Goal: Transaction & Acquisition: Book appointment/travel/reservation

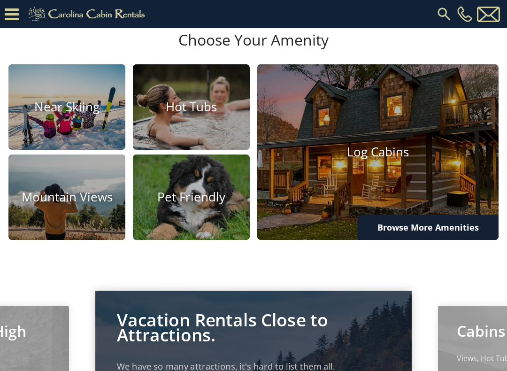
scroll to position [507, 0]
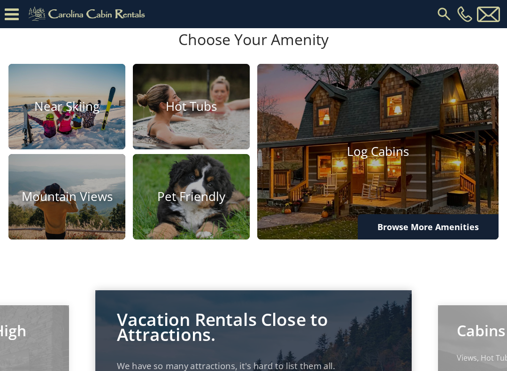
click at [204, 204] on h4 "Pet Friendly" at bounding box center [191, 196] width 117 height 15
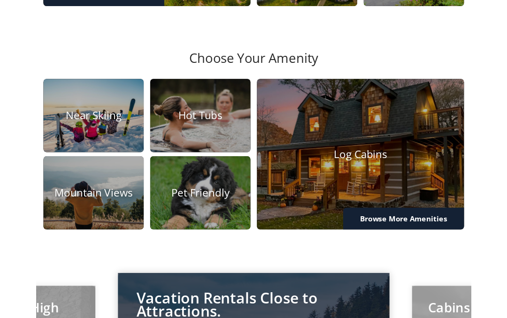
scroll to position [533, 0]
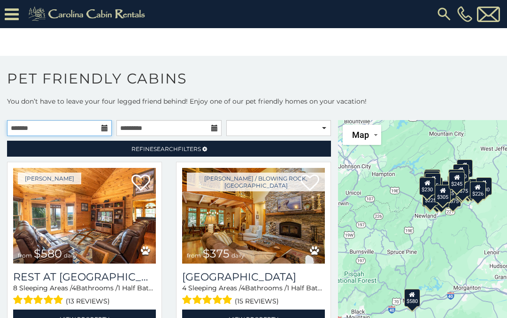
click at [91, 130] on input "text" at bounding box center [59, 128] width 105 height 16
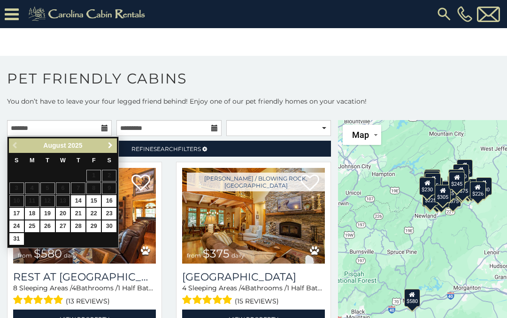
click at [116, 151] on link "Next" at bounding box center [110, 146] width 12 height 12
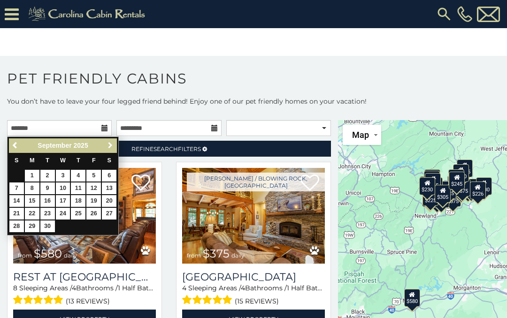
click at [110, 149] on span "Next" at bounding box center [111, 146] width 8 height 8
click at [62, 176] on link "1" at bounding box center [63, 176] width 15 height 12
type input "**********"
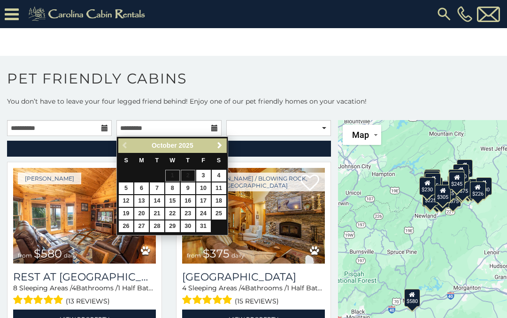
click at [192, 208] on link "23" at bounding box center [188, 214] width 15 height 12
type input "**********"
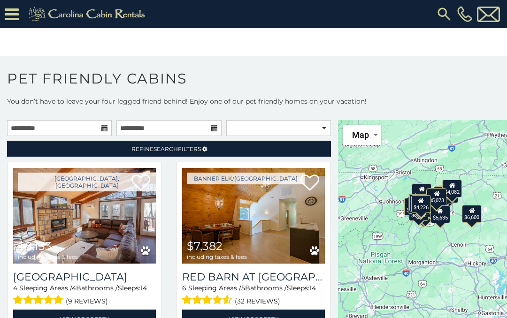
click at [234, 150] on link "Refine Search Filters" at bounding box center [169, 149] width 324 height 16
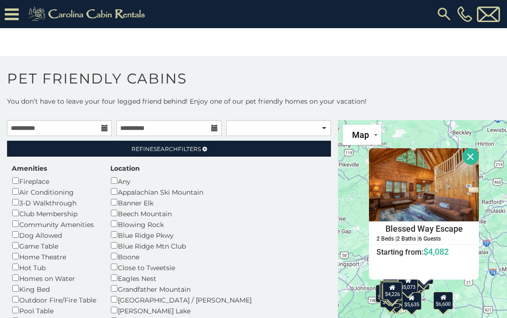
click at [474, 159] on button "Close" at bounding box center [471, 156] width 16 height 16
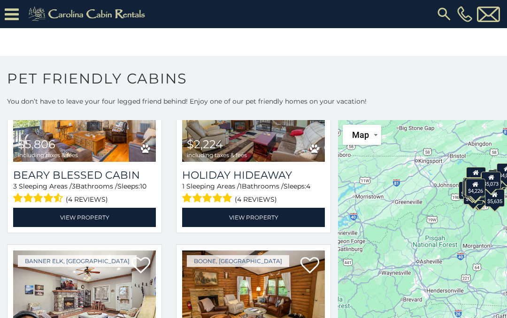
scroll to position [1669, 0]
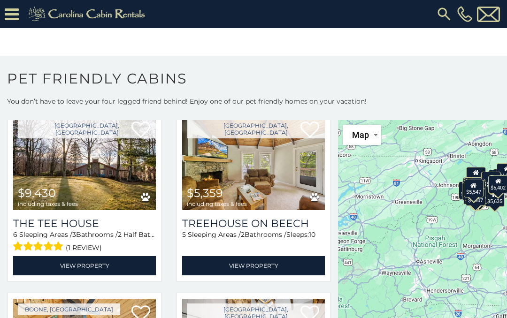
scroll to position [2916, 0]
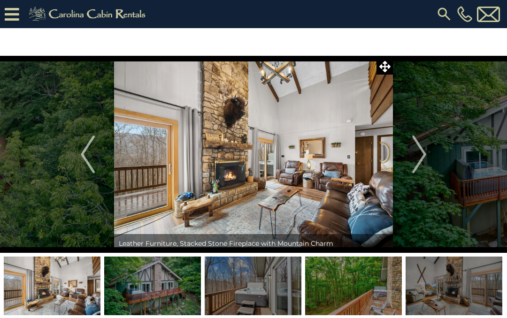
click at [186, 296] on img at bounding box center [152, 286] width 97 height 59
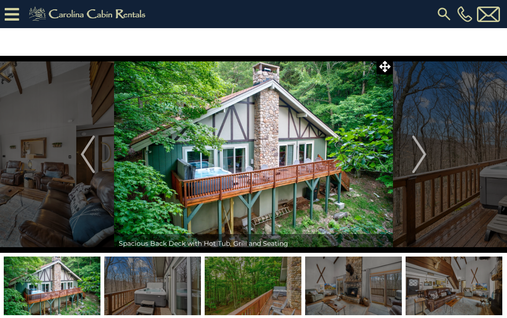
click at [424, 159] on img "Next" at bounding box center [419, 155] width 14 height 38
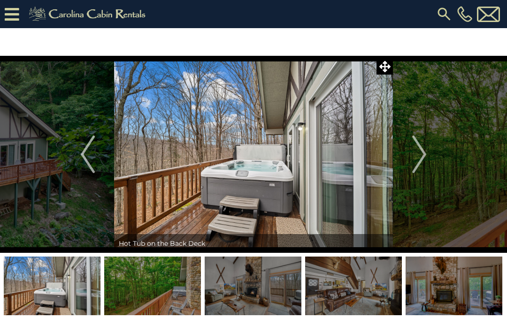
click at [429, 155] on button "Next" at bounding box center [419, 154] width 53 height 197
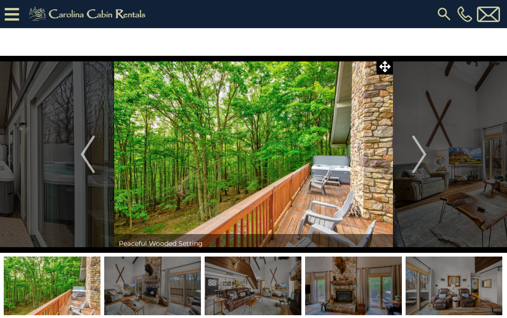
click at [429, 158] on button "Next" at bounding box center [419, 154] width 53 height 197
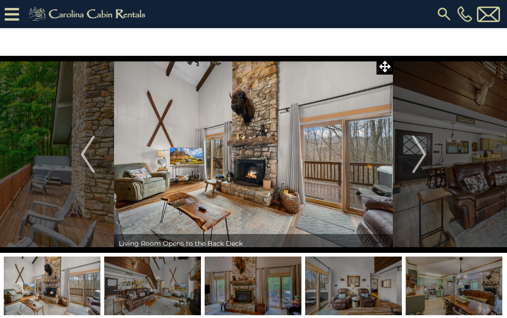
click at [432, 160] on button "Next" at bounding box center [419, 154] width 53 height 197
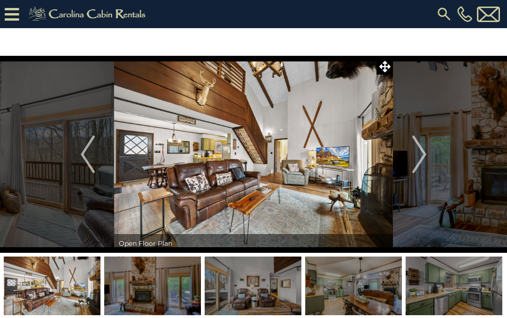
click at [427, 153] on img "Next" at bounding box center [419, 155] width 14 height 38
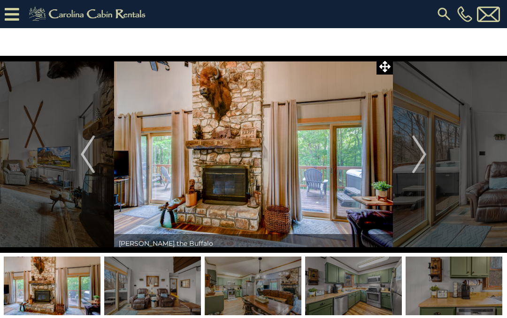
click at [425, 158] on img "Next" at bounding box center [419, 155] width 14 height 38
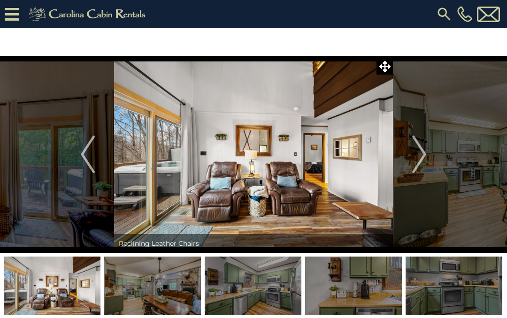
click at [431, 157] on button "Next" at bounding box center [419, 154] width 53 height 197
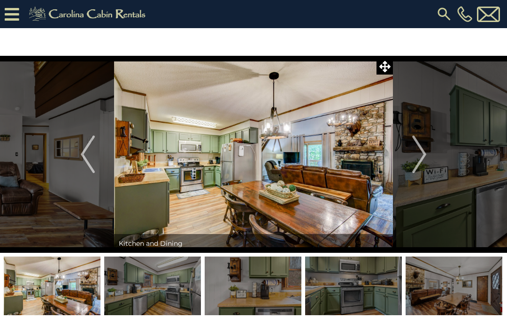
click at [432, 154] on button "Next" at bounding box center [419, 154] width 53 height 197
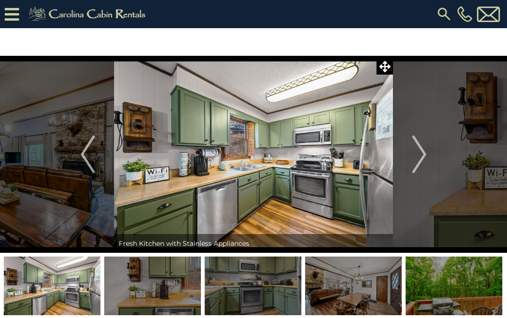
click at [436, 151] on button "Next" at bounding box center [419, 154] width 53 height 197
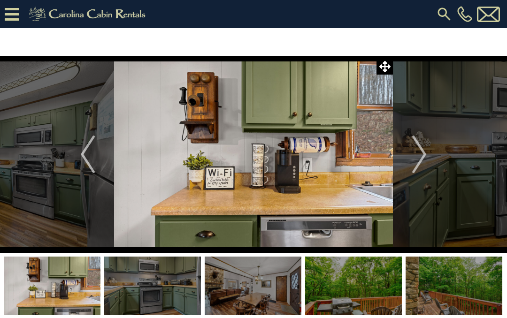
click at [428, 152] on button "Next" at bounding box center [419, 154] width 53 height 197
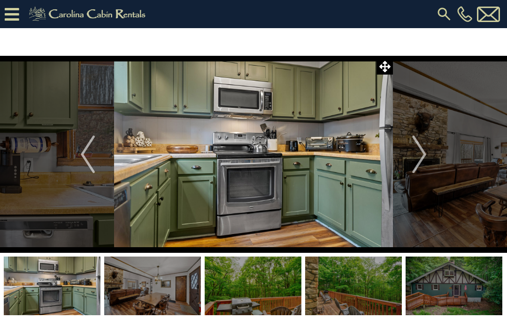
click at [432, 156] on button "Next" at bounding box center [419, 154] width 53 height 197
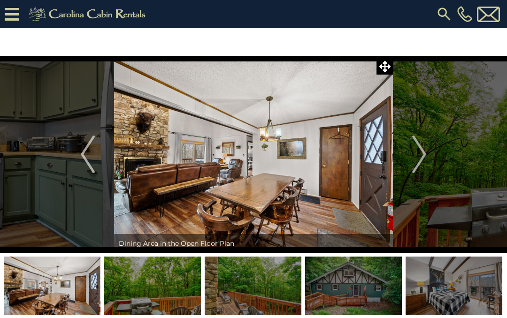
click at [435, 152] on button "Next" at bounding box center [419, 154] width 53 height 197
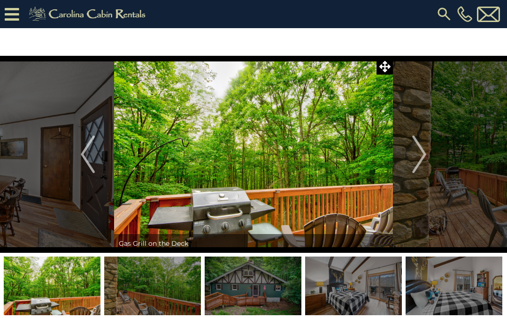
click at [438, 150] on button "Next" at bounding box center [419, 154] width 53 height 197
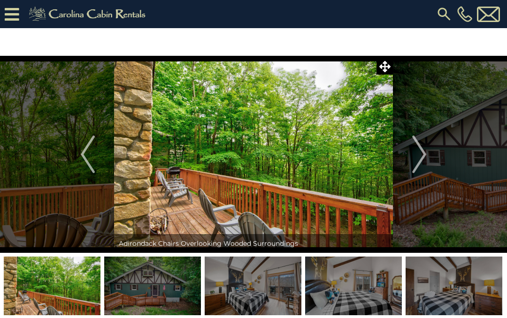
click at [429, 154] on button "Next" at bounding box center [419, 154] width 53 height 197
